Goal: Task Accomplishment & Management: Complete application form

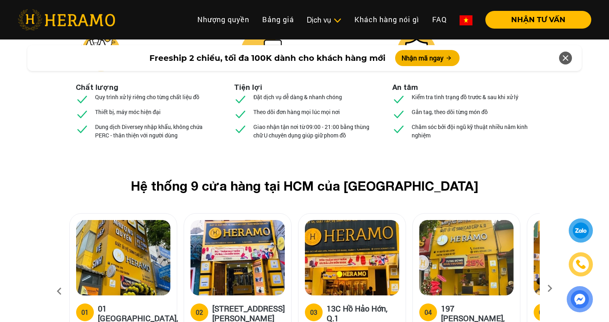
scroll to position [3054, 0]
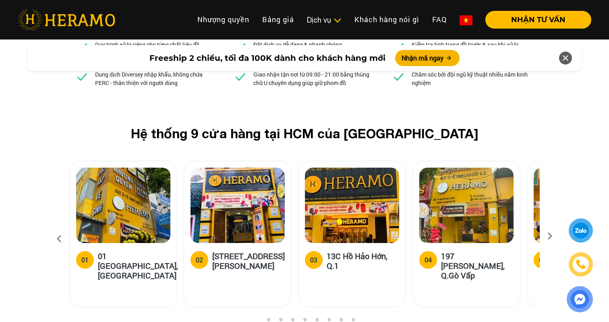
click at [549, 236] on icon at bounding box center [549, 238] width 14 height 5
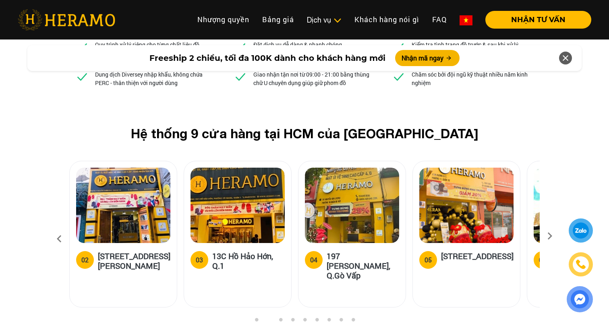
click at [549, 236] on icon at bounding box center [549, 238] width 14 height 5
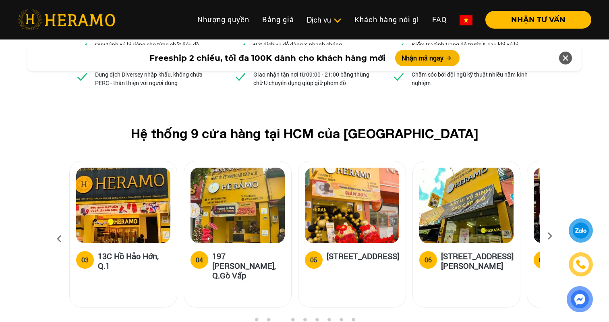
click at [549, 236] on icon at bounding box center [549, 238] width 14 height 5
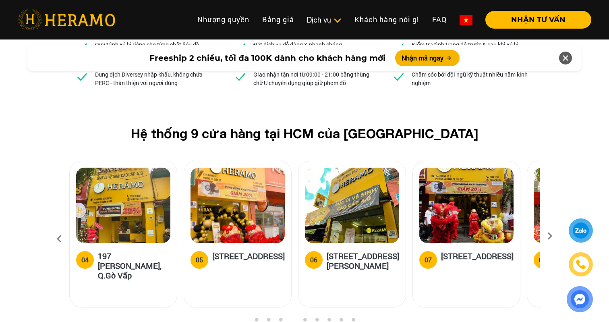
click at [547, 236] on icon at bounding box center [549, 238] width 14 height 5
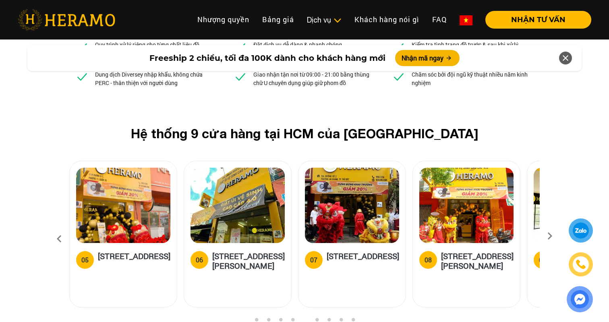
click at [547, 236] on icon at bounding box center [549, 238] width 14 height 5
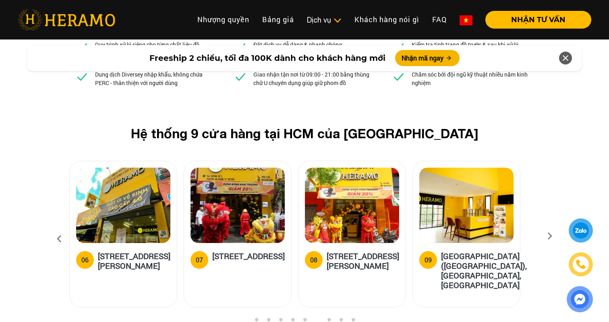
click at [547, 236] on icon at bounding box center [549, 238] width 14 height 5
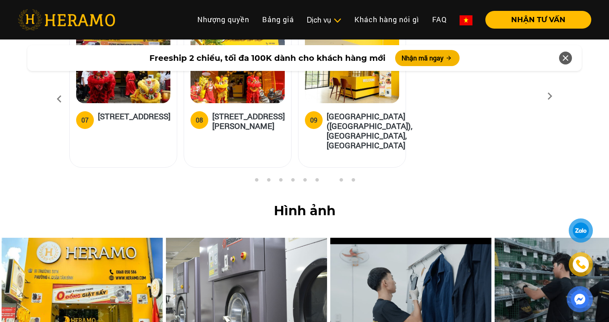
scroll to position [3241, 0]
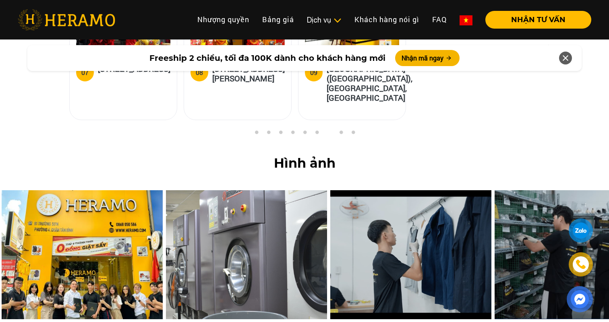
click at [581, 234] on div at bounding box center [580, 230] width 19 height 19
click at [579, 296] on img at bounding box center [579, 298] width 17 height 17
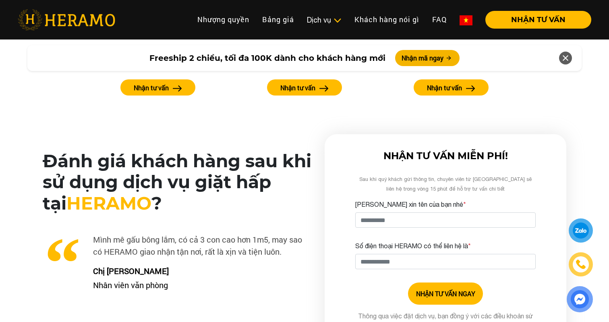
scroll to position [1997, 0]
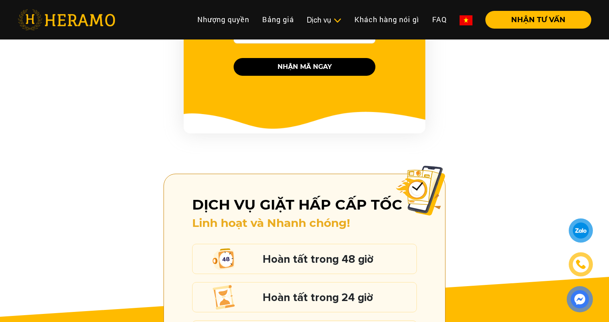
scroll to position [1150, 0]
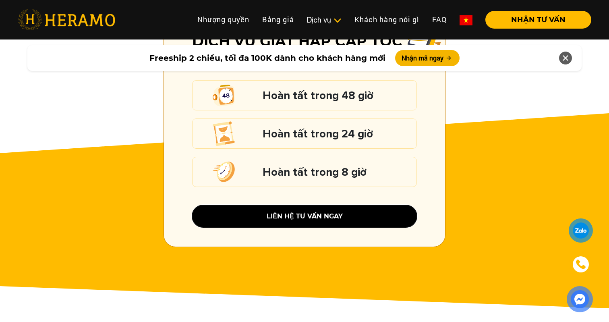
click at [339, 206] on button "liên hệ tư vấn ngay" at bounding box center [304, 216] width 225 height 22
click at [578, 230] on div at bounding box center [580, 230] width 19 height 19
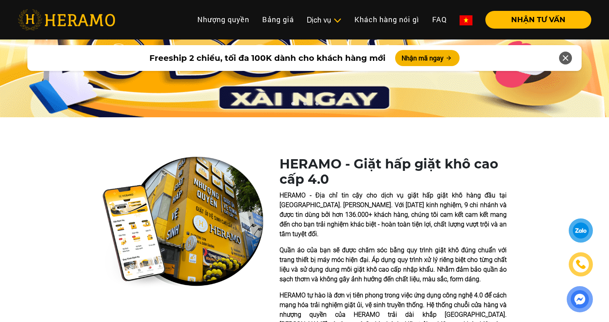
scroll to position [0, 0]
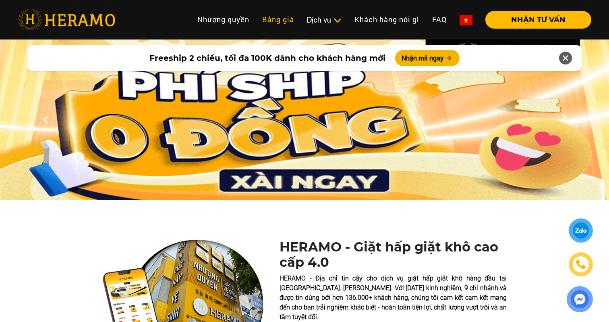
click at [283, 19] on link "Bảng giá" at bounding box center [278, 19] width 45 height 17
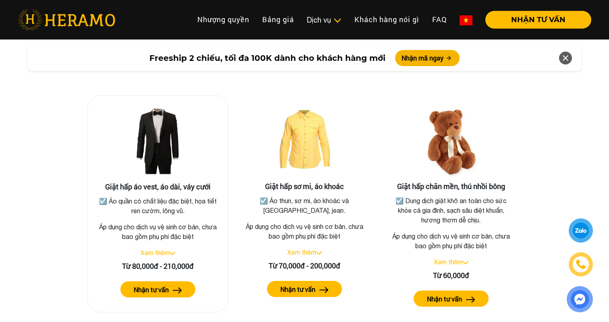
click at [163, 285] on label "Nhận tư vấn" at bounding box center [151, 290] width 35 height 10
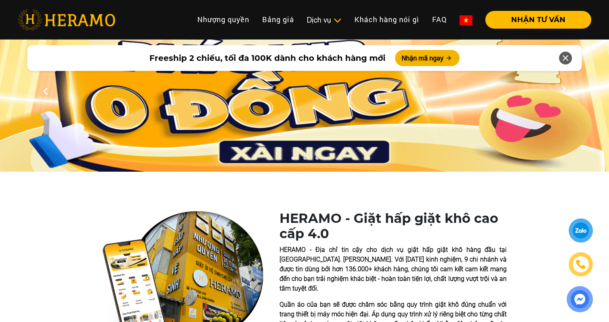
scroll to position [0, 0]
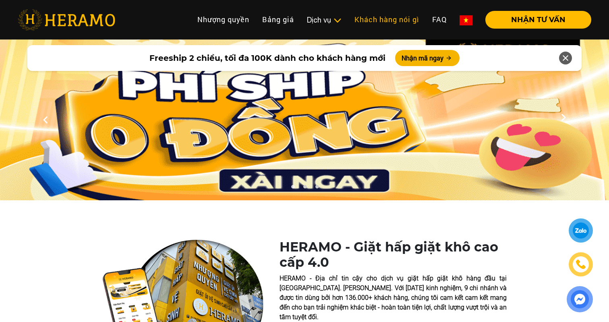
click at [384, 24] on link "Khách hàng nói gì" at bounding box center [387, 19] width 78 height 17
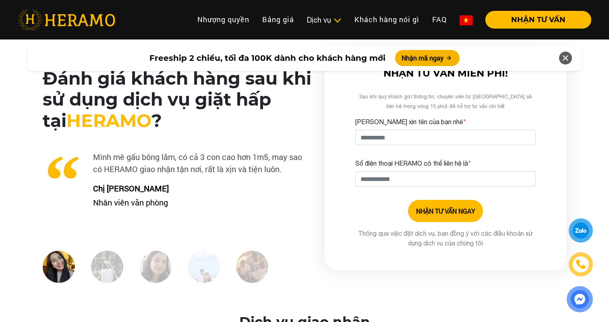
click at [580, 269] on div at bounding box center [581, 264] width 18 height 17
click at [399, 130] on input "Cho HERAMO xin tên của bạn nhé *" at bounding box center [445, 137] width 180 height 15
type input "******"
click at [404, 171] on input "Số điện thoại HERAMO có thể liên hệ là *" at bounding box center [445, 178] width 180 height 15
type input "**********"
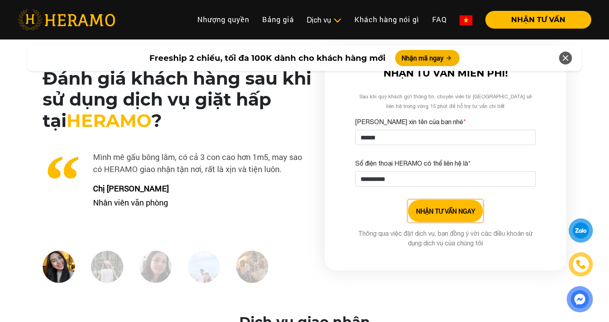
click at [430, 207] on button "NHẬN TƯ VẤN NGAY" at bounding box center [445, 211] width 75 height 22
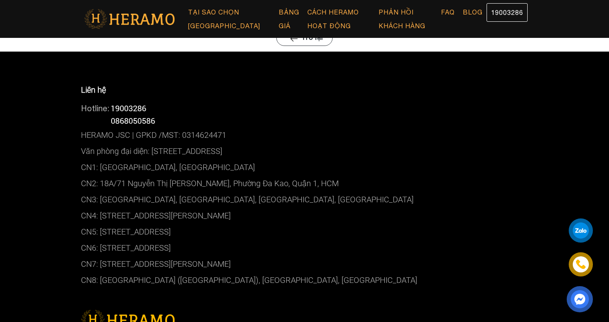
scroll to position [138, 0]
